Goal: Information Seeking & Learning: Learn about a topic

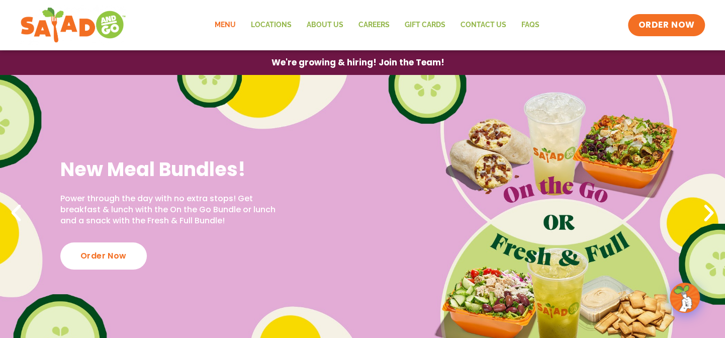
click at [229, 27] on link "Menu" at bounding box center [225, 25] width 36 height 23
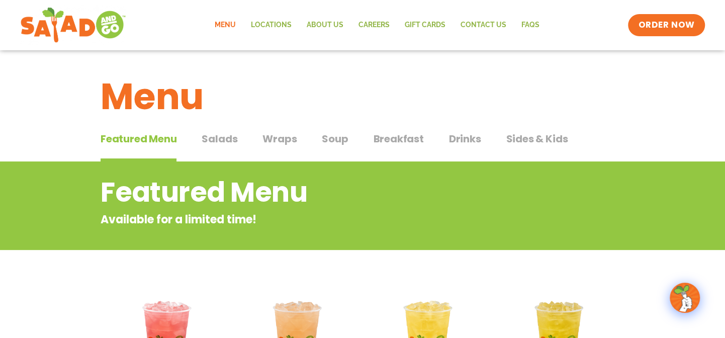
click at [223, 139] on span "Salads" at bounding box center [220, 138] width 36 height 15
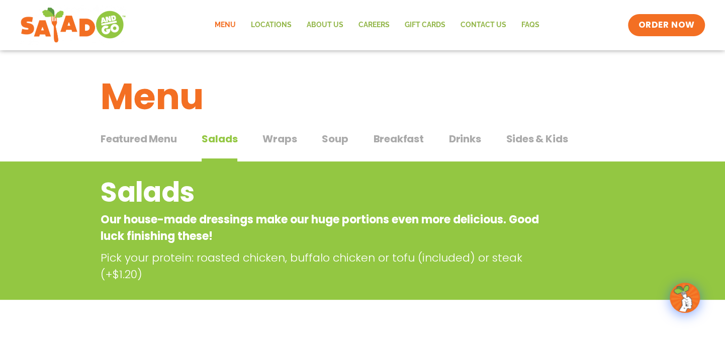
click at [281, 136] on span "Wraps" at bounding box center [279, 138] width 34 height 15
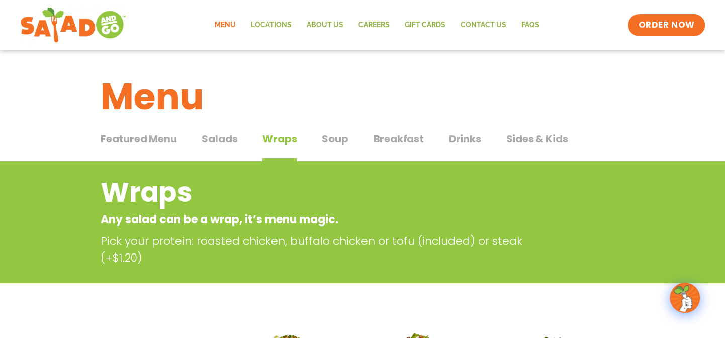
click at [281, 141] on span "Wraps" at bounding box center [279, 138] width 34 height 15
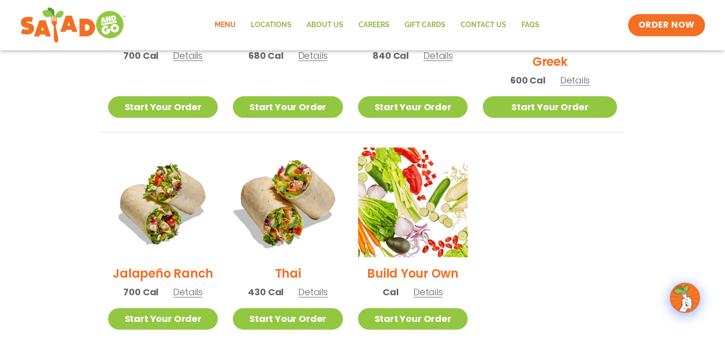
scroll to position [645, 0]
